Goal: Task Accomplishment & Management: Complete application form

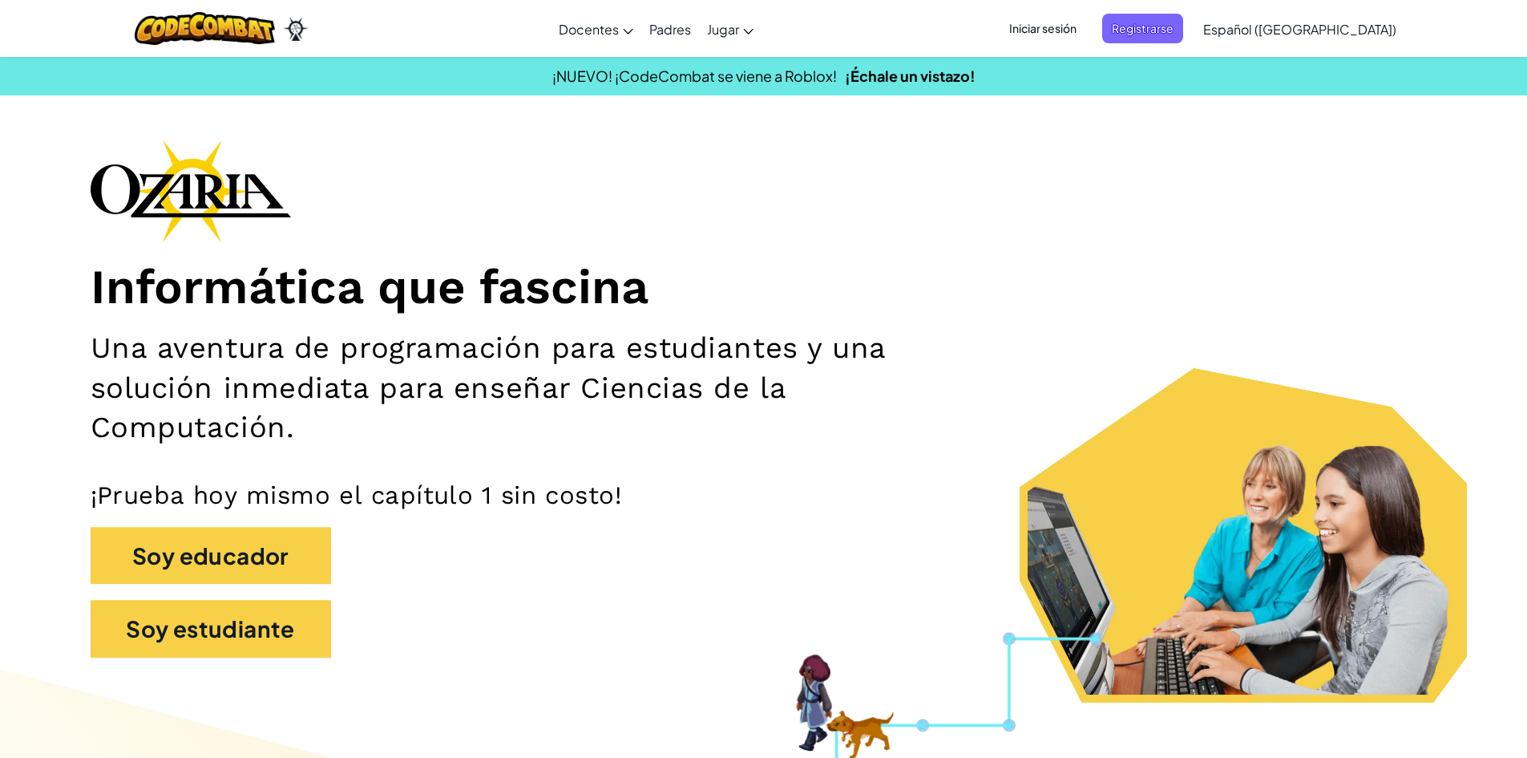
click at [1084, 21] on span "Iniciar sesión" at bounding box center [1043, 29] width 87 height 30
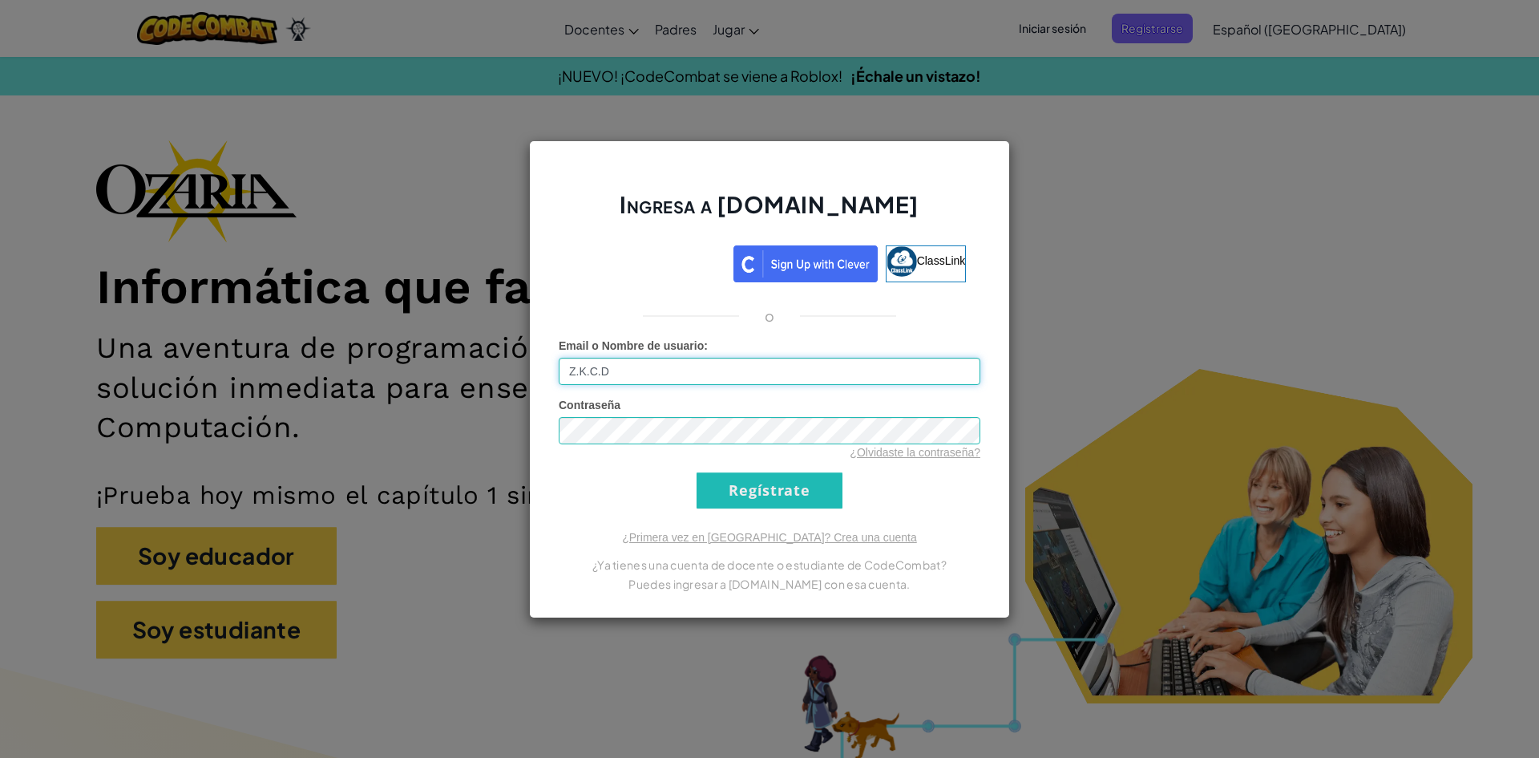
type input "Z.K.C.D"
click at [754, 506] on input "Regístrate" at bounding box center [770, 490] width 146 height 36
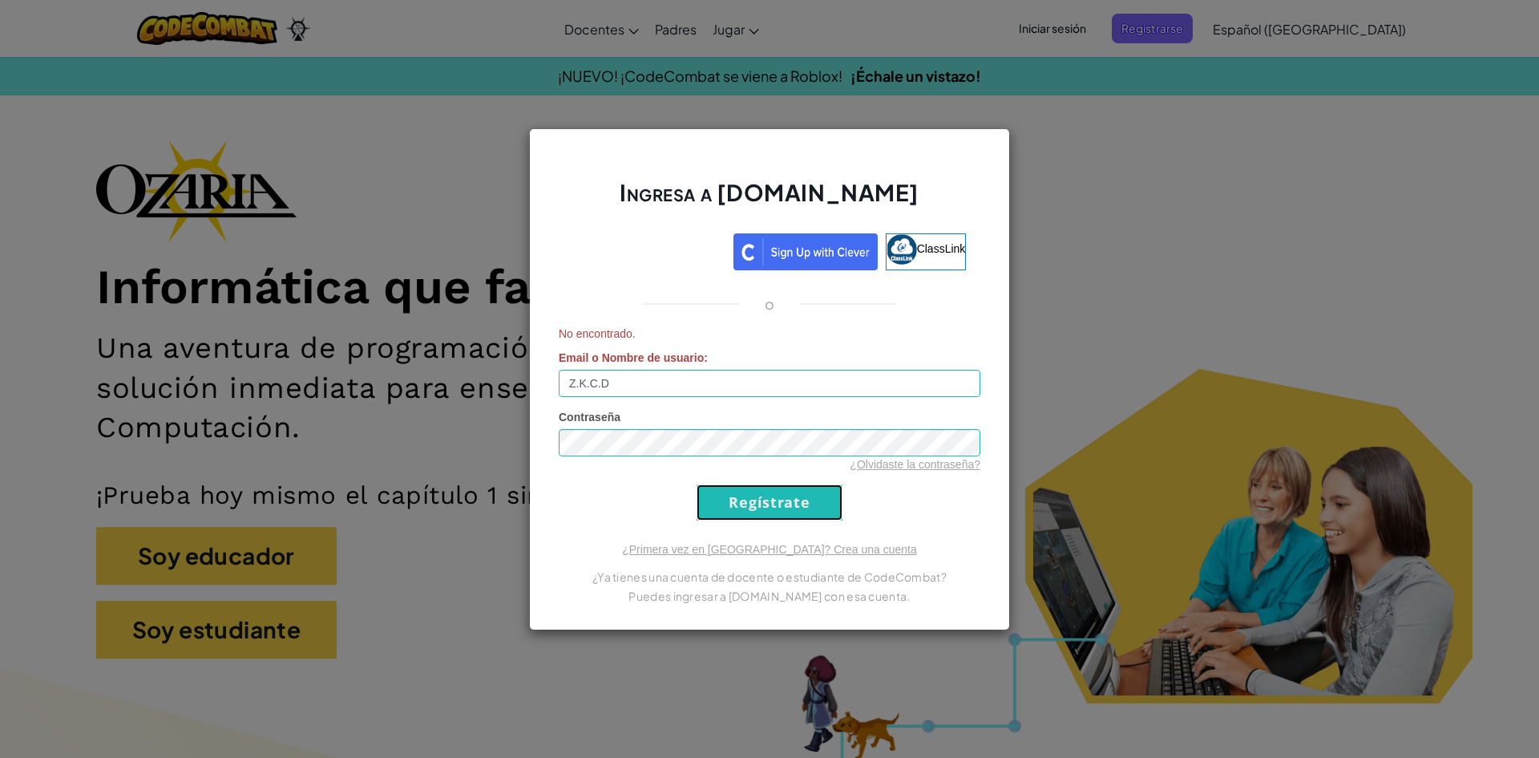
click at [754, 495] on input "Regístrate" at bounding box center [770, 502] width 146 height 36
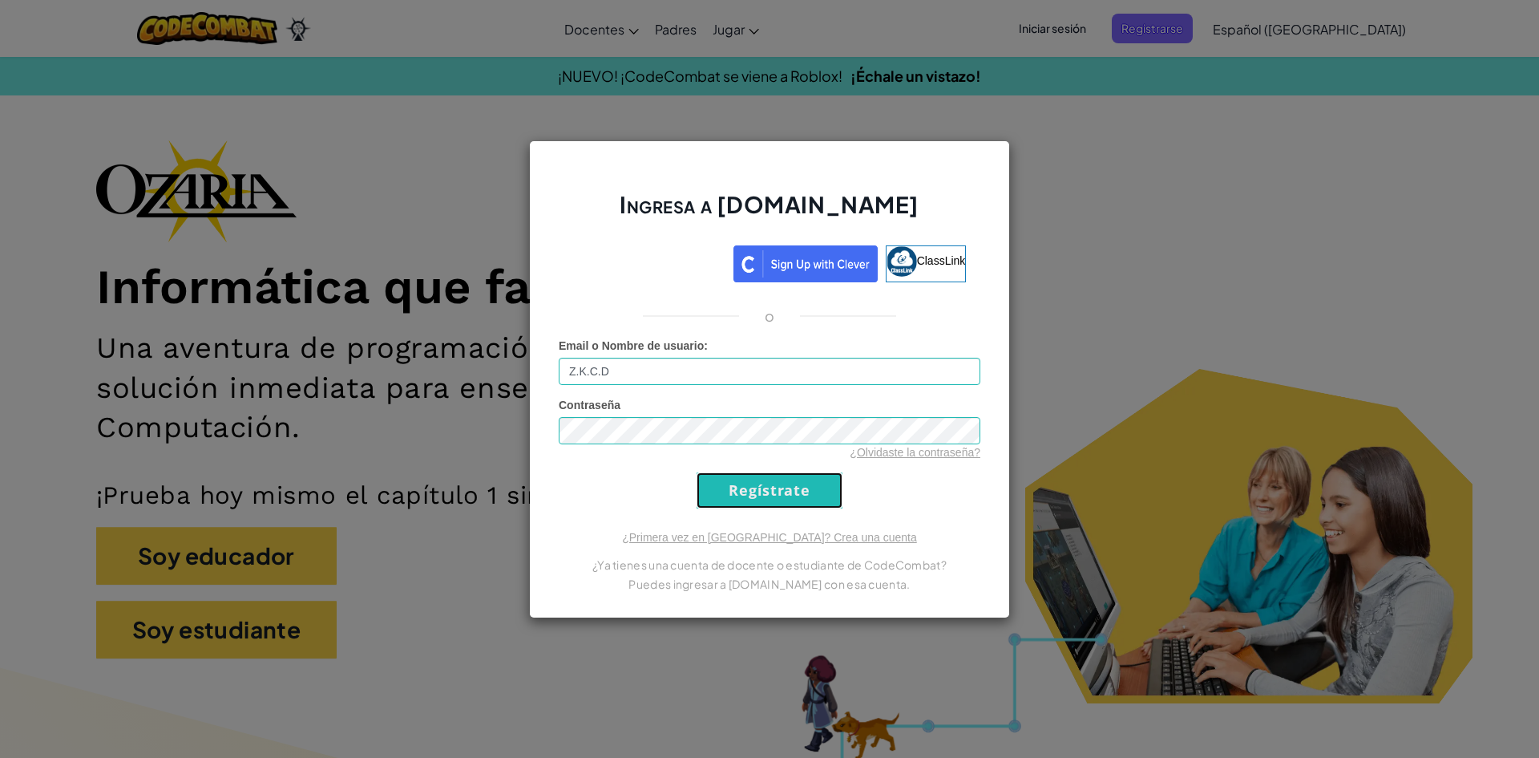
click at [754, 495] on input "Regístrate" at bounding box center [770, 490] width 146 height 36
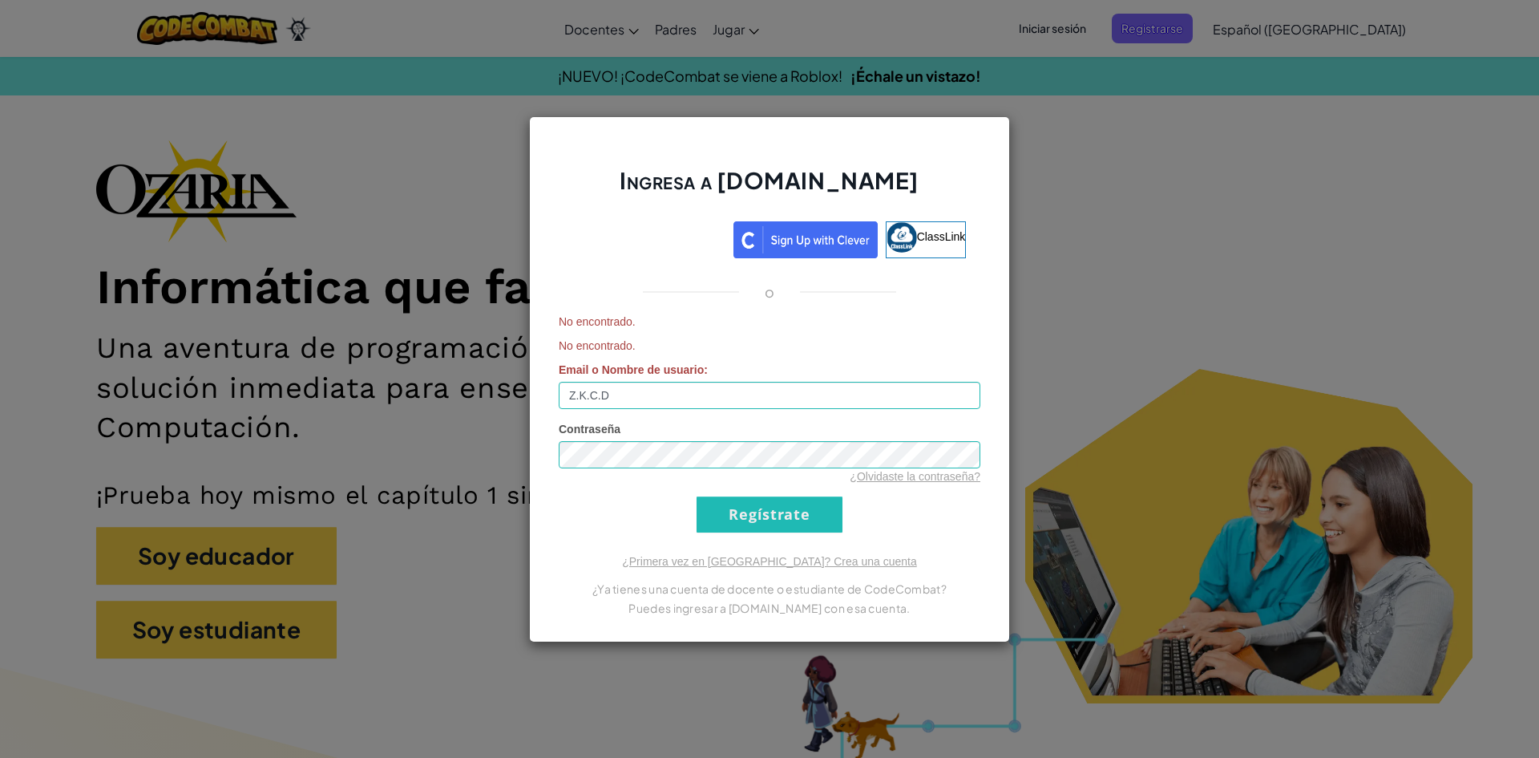
click at [754, 495] on form "No encontrado. No encontrado. Email o Nombre de usuario : Z.K.C.D Contraseña ¿O…" at bounding box center [770, 422] width 422 height 219
click at [326, 308] on div "Ingresa a [DOMAIN_NAME] ClassLink o No encontrado. No encontrado. Email o Nombr…" at bounding box center [769, 379] width 1539 height 758
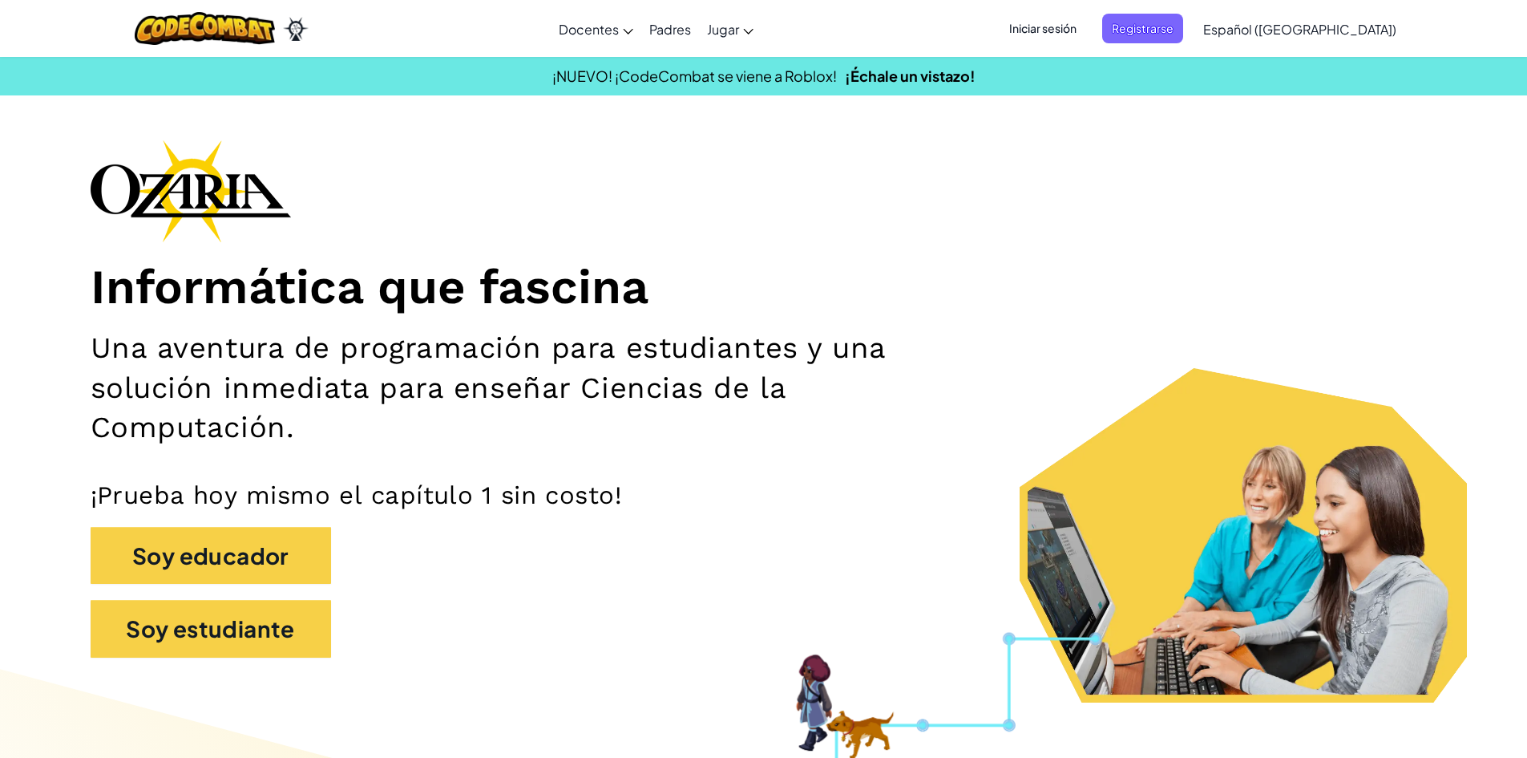
click at [1070, 24] on span "Iniciar sesión" at bounding box center [1043, 29] width 87 height 30
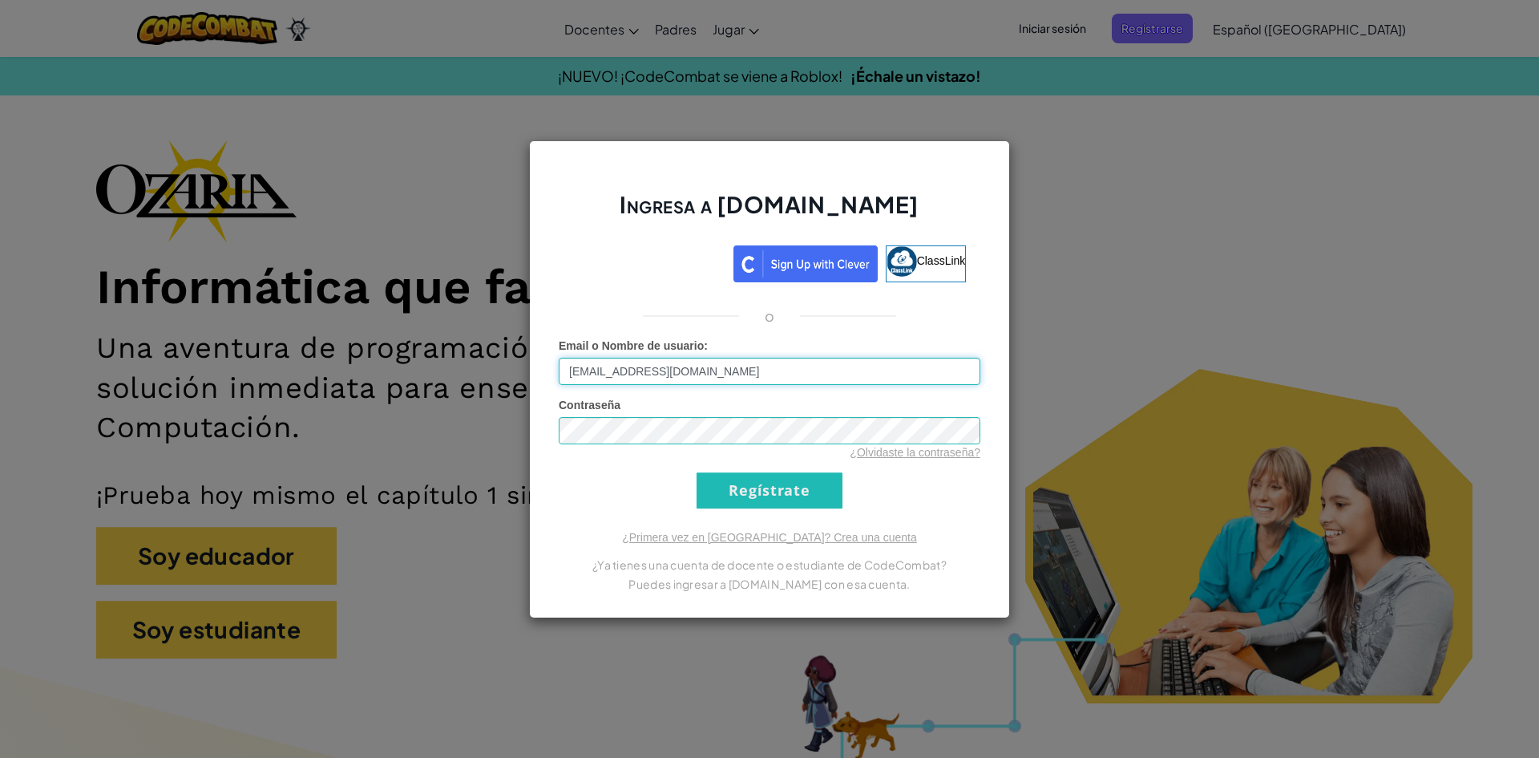
type input "[EMAIL_ADDRESS][DOMAIN_NAME]"
click at [799, 494] on input "Regístrate" at bounding box center [770, 490] width 146 height 36
